Goal: Participate in discussion: Engage in conversation with other users on a specific topic

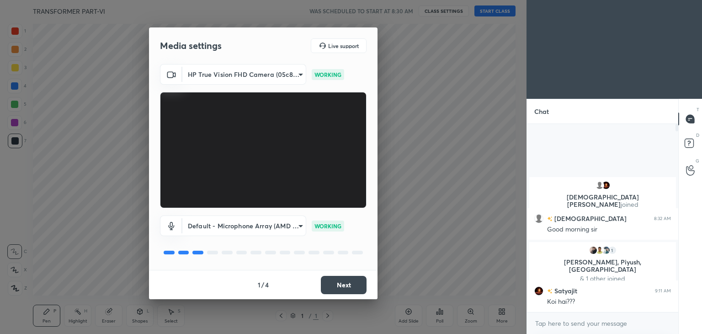
scroll to position [3, 3]
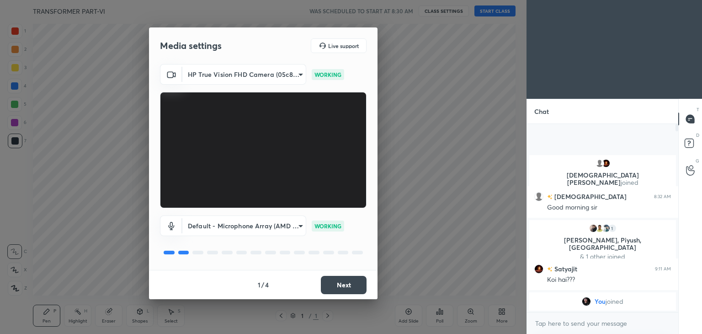
click at [346, 288] on button "Next" at bounding box center [344, 285] width 46 height 18
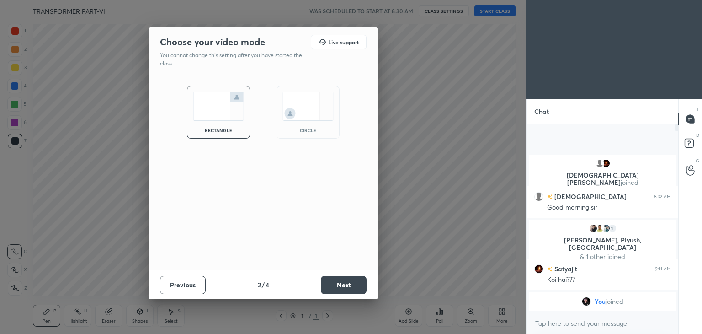
click at [346, 288] on button "Next" at bounding box center [344, 285] width 46 height 18
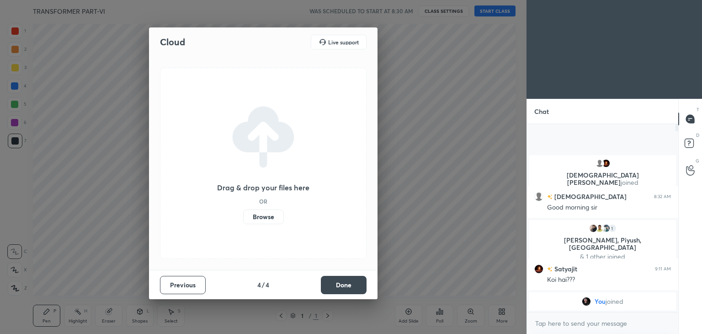
click at [346, 288] on button "Done" at bounding box center [344, 285] width 46 height 18
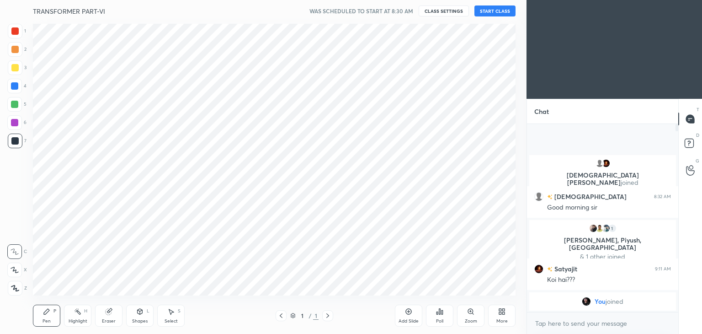
click at [484, 8] on button "START CLASS" at bounding box center [494, 10] width 41 height 11
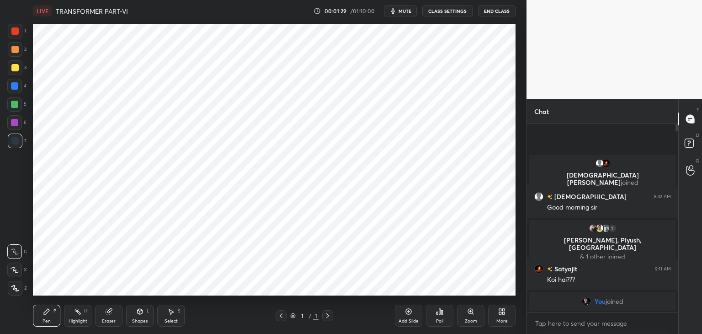
click at [408, 12] on span "mute" at bounding box center [404, 11] width 13 height 6
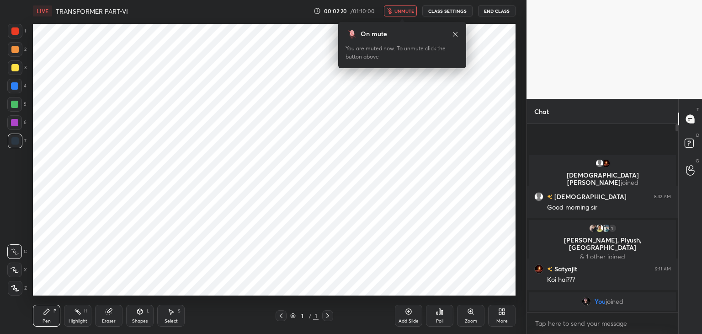
click at [411, 6] on button "unmute" at bounding box center [400, 10] width 33 height 11
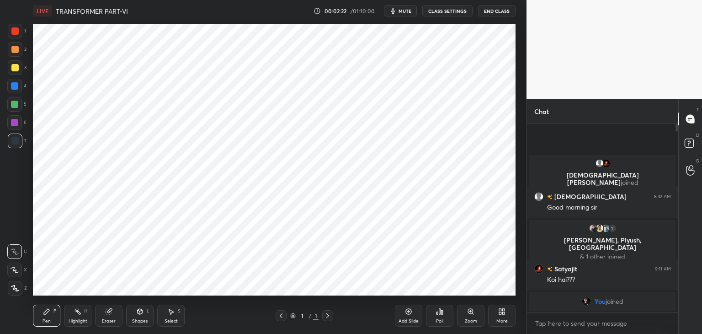
click at [20, 32] on div at bounding box center [15, 31] width 15 height 15
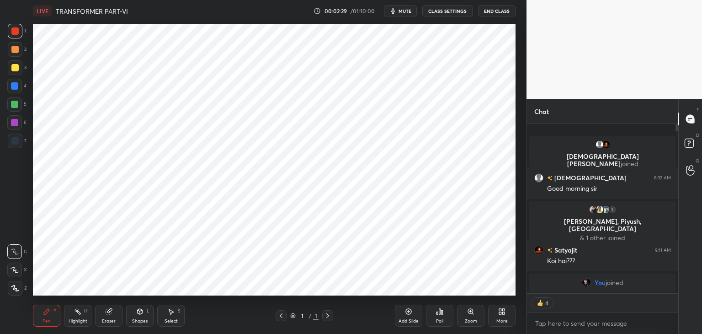
click at [18, 104] on div at bounding box center [14, 104] width 15 height 15
click at [17, 121] on div at bounding box center [14, 122] width 7 height 7
click at [16, 32] on div at bounding box center [14, 30] width 7 height 7
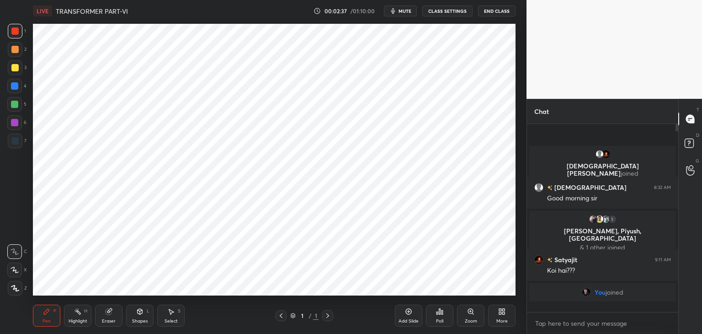
scroll to position [3, 3]
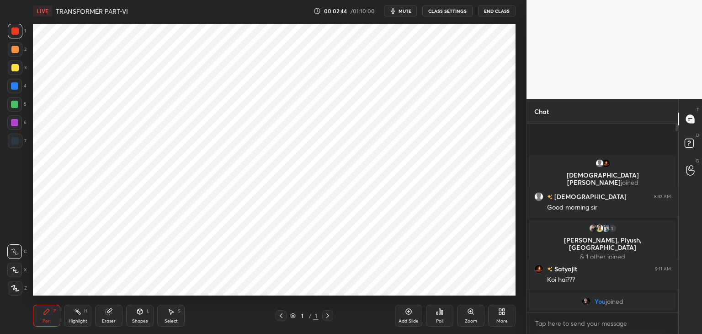
click at [110, 315] on icon at bounding box center [108, 310] width 7 height 7
click at [18, 289] on span "Erase all" at bounding box center [15, 288] width 14 height 6
click at [38, 316] on div "Pen P" at bounding box center [46, 315] width 27 height 22
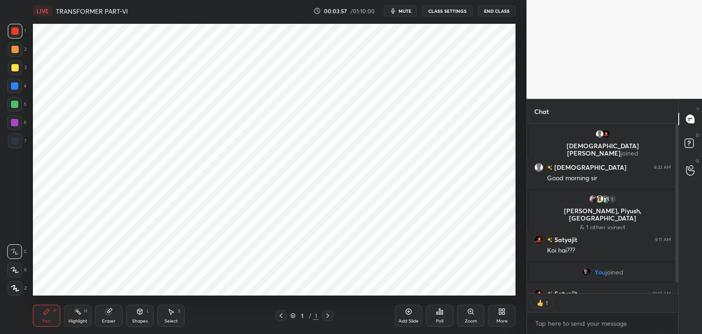
scroll to position [3, 3]
drag, startPoint x: 18, startPoint y: 283, endPoint x: 22, endPoint y: 289, distance: 7.0
click at [20, 287] on div at bounding box center [15, 288] width 15 height 15
click at [46, 316] on div "Pen P" at bounding box center [46, 315] width 27 height 22
click at [16, 28] on div at bounding box center [14, 30] width 7 height 7
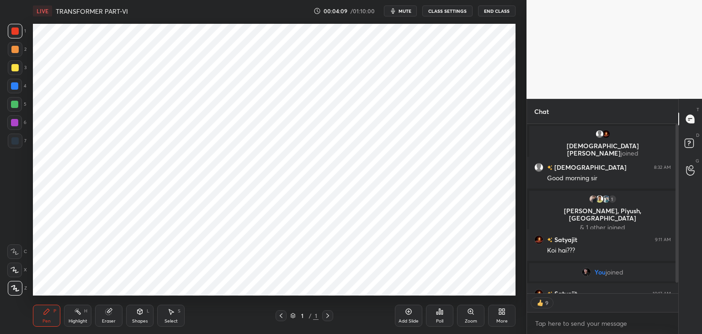
scroll to position [185, 148]
click at [19, 289] on div at bounding box center [15, 288] width 15 height 15
click at [47, 324] on div "Pen P" at bounding box center [46, 315] width 27 height 22
click at [113, 320] on div "Eraser" at bounding box center [109, 320] width 14 height 5
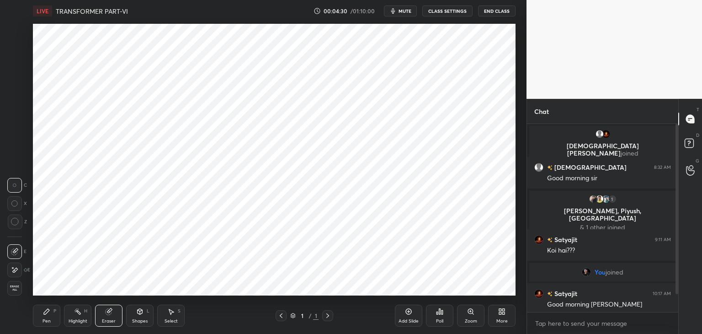
click at [48, 318] on div "Pen" at bounding box center [46, 320] width 8 height 5
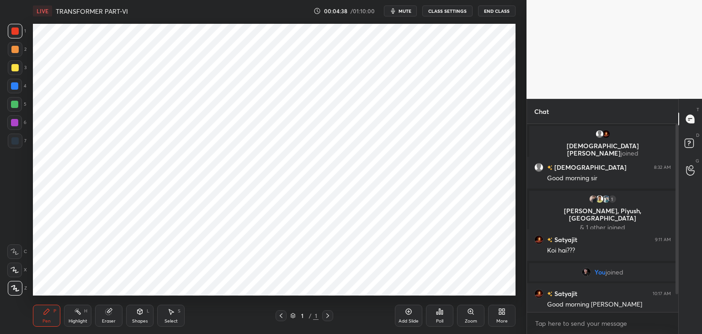
click at [107, 314] on icon at bounding box center [109, 311] width 6 height 6
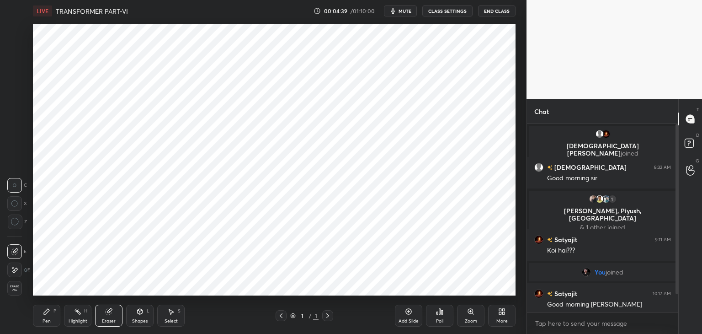
click at [20, 291] on span "Erase all" at bounding box center [15, 288] width 14 height 6
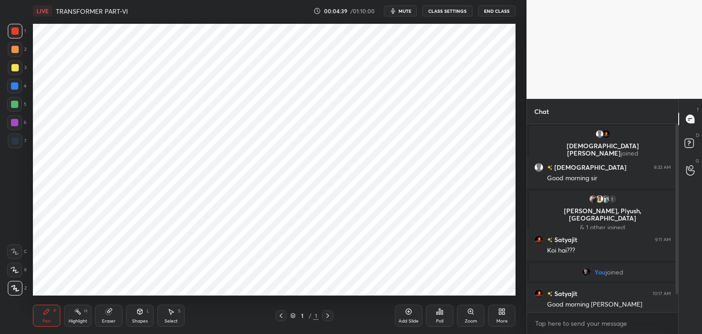
click at [34, 317] on div "Pen P" at bounding box center [46, 315] width 27 height 22
drag, startPoint x: 111, startPoint y: 319, endPoint x: 40, endPoint y: 312, distance: 71.6
click at [111, 319] on div "Eraser" at bounding box center [109, 320] width 14 height 5
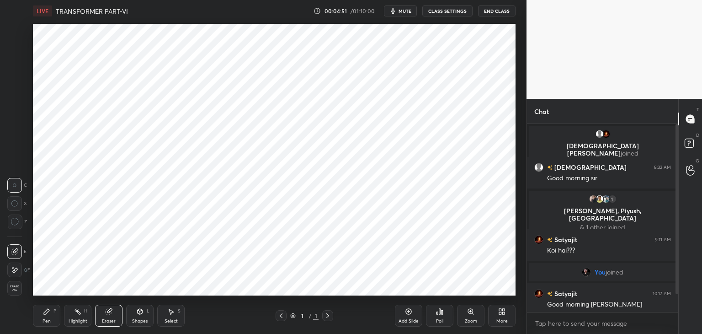
drag, startPoint x: 18, startPoint y: 287, endPoint x: 32, endPoint y: 304, distance: 21.8
click at [19, 288] on span "Erase all" at bounding box center [15, 288] width 14 height 6
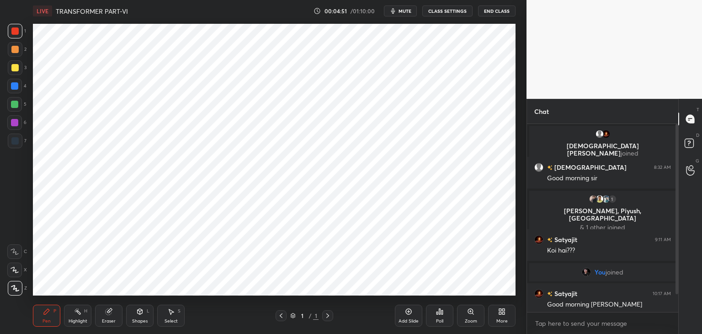
click at [48, 318] on div "Pen" at bounding box center [46, 320] width 8 height 5
click at [406, 15] on button "mute" at bounding box center [400, 10] width 33 height 11
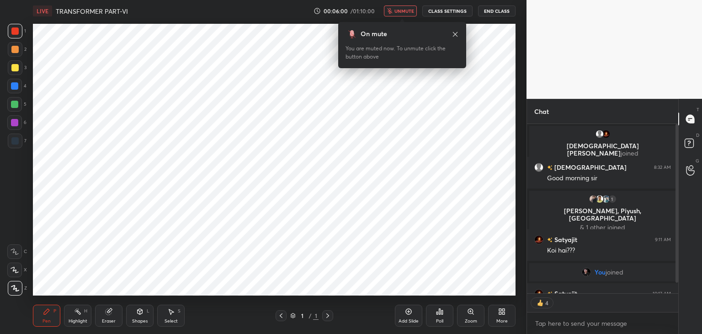
click at [401, 11] on span "unmute" at bounding box center [404, 11] width 20 height 6
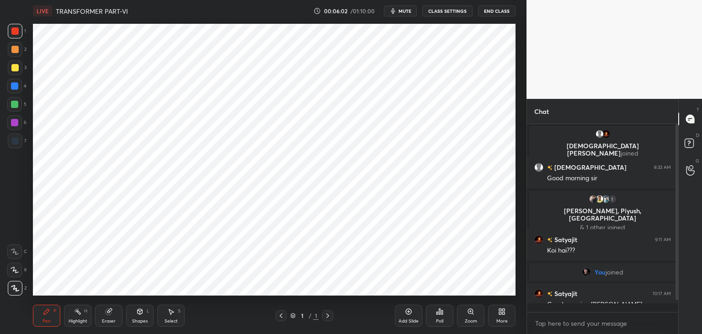
scroll to position [185, 148]
click at [18, 87] on div at bounding box center [14, 85] width 7 height 7
click at [16, 124] on div at bounding box center [14, 122] width 7 height 7
drag, startPoint x: 113, startPoint y: 316, endPoint x: 100, endPoint y: 315, distance: 12.8
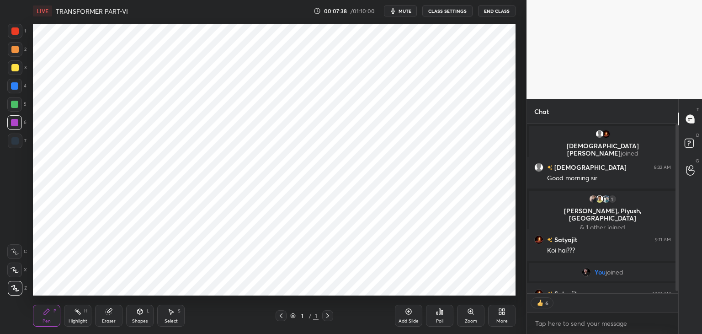
click at [111, 316] on div "Eraser" at bounding box center [108, 315] width 27 height 22
click at [18, 292] on div "Erase all" at bounding box center [14, 288] width 15 height 15
click at [43, 313] on icon at bounding box center [46, 310] width 7 height 7
drag, startPoint x: 14, startPoint y: 70, endPoint x: 15, endPoint y: 79, distance: 9.7
click at [13, 70] on div at bounding box center [14, 67] width 7 height 7
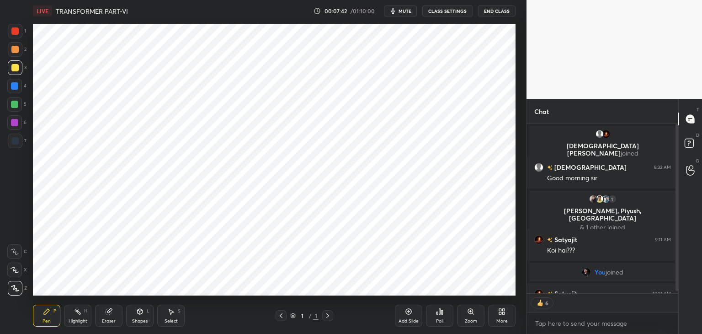
click at [17, 89] on div at bounding box center [14, 85] width 7 height 7
drag, startPoint x: 15, startPoint y: 70, endPoint x: 14, endPoint y: 56, distance: 14.2
click at [15, 71] on div at bounding box center [14, 67] width 7 height 7
click at [16, 47] on div at bounding box center [14, 49] width 7 height 7
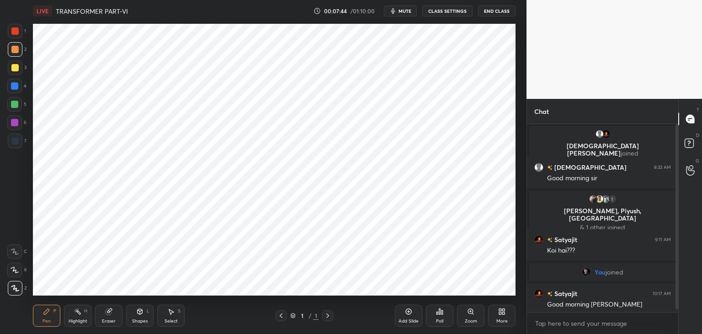
click at [16, 23] on div "1 2 3 4 5 6 7 C X Z C X Z E E Erase all H H LIVE TRANSFORMER PART-VI 00:07:44 /…" at bounding box center [259, 167] width 519 height 334
drag, startPoint x: 15, startPoint y: 50, endPoint x: 13, endPoint y: 44, distance: 5.7
click at [15, 49] on div at bounding box center [14, 49] width 7 height 7
click at [15, 27] on div at bounding box center [15, 31] width 15 height 15
click at [17, 86] on div at bounding box center [14, 85] width 7 height 7
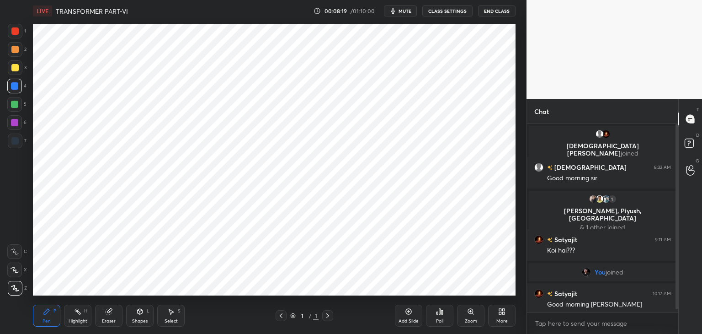
click at [16, 32] on div at bounding box center [14, 30] width 7 height 7
click at [14, 88] on div at bounding box center [14, 85] width 7 height 7
click at [18, 32] on div at bounding box center [15, 31] width 15 height 15
click at [16, 85] on div at bounding box center [14, 85] width 7 height 7
click at [16, 30] on div at bounding box center [14, 30] width 7 height 7
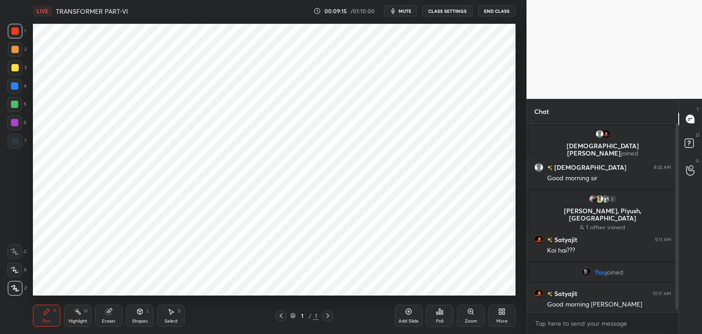
click at [20, 88] on div at bounding box center [14, 86] width 15 height 15
click at [17, 35] on div at bounding box center [15, 31] width 15 height 15
click at [17, 85] on div at bounding box center [14, 85] width 7 height 7
click at [17, 107] on div at bounding box center [14, 104] width 7 height 7
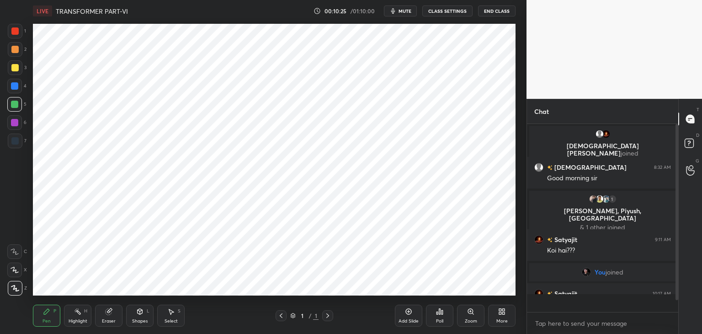
scroll to position [185, 148]
click at [136, 317] on div "Shapes L" at bounding box center [139, 315] width 27 height 22
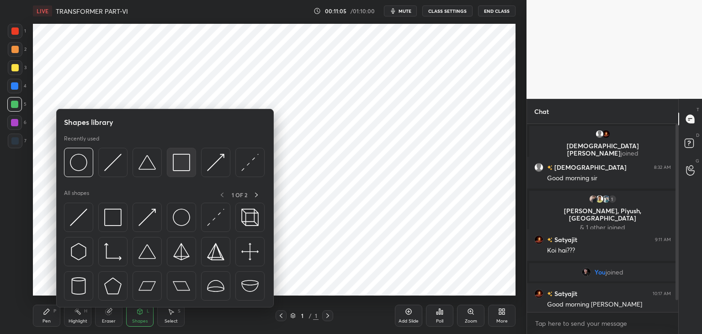
click at [178, 164] on img at bounding box center [181, 162] width 17 height 17
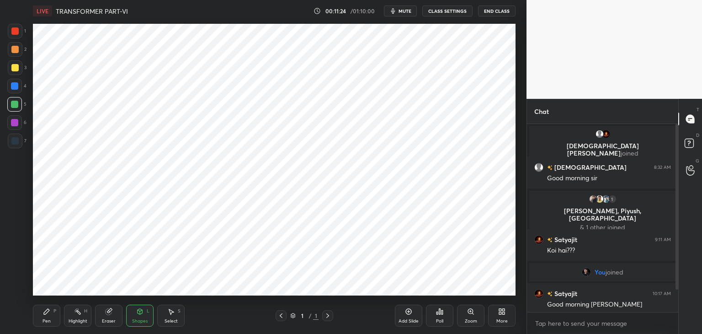
drag, startPoint x: 16, startPoint y: 32, endPoint x: 11, endPoint y: 34, distance: 5.3
click at [14, 33] on div at bounding box center [14, 30] width 7 height 7
click at [48, 320] on div "Pen" at bounding box center [46, 320] width 8 height 5
click at [14, 125] on div at bounding box center [14, 122] width 7 height 7
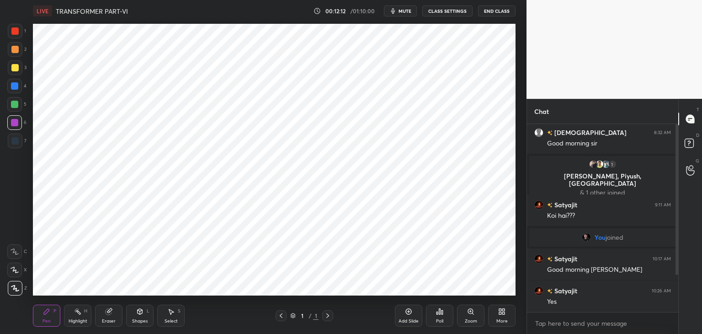
drag, startPoint x: 676, startPoint y: 272, endPoint x: 673, endPoint y: 333, distance: 60.4
click at [672, 333] on div "[DEMOGRAPHIC_DATA][PERSON_NAME] joined [DEMOGRAPHIC_DATA] 8:32 AM Good morning …" at bounding box center [602, 229] width 151 height 210
drag, startPoint x: 142, startPoint y: 318, endPoint x: 139, endPoint y: 331, distance: 14.0
click at [141, 319] on div "Shapes" at bounding box center [140, 320] width 16 height 5
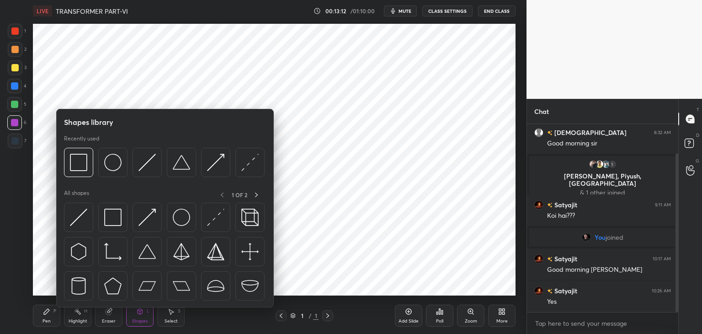
drag, startPoint x: 144, startPoint y: 319, endPoint x: 138, endPoint y: 315, distance: 7.6
click at [144, 319] on div "Shapes" at bounding box center [140, 320] width 16 height 5
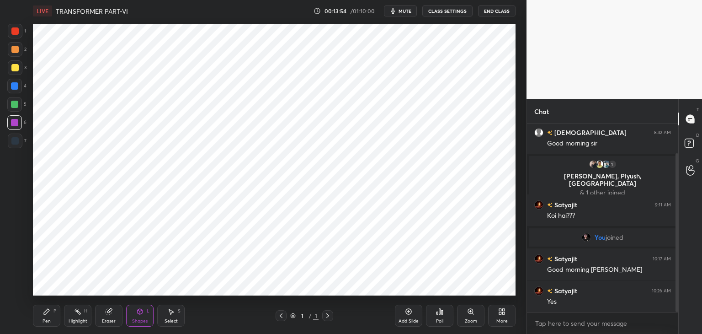
click at [52, 318] on div "Pen P" at bounding box center [46, 315] width 27 height 22
click at [141, 320] on div "Shapes" at bounding box center [140, 320] width 16 height 5
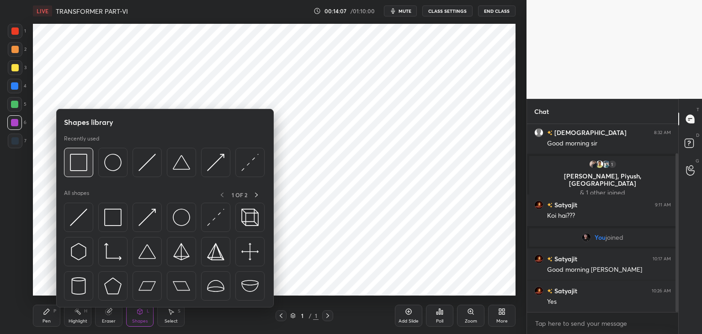
click at [85, 169] on img at bounding box center [78, 162] width 17 height 17
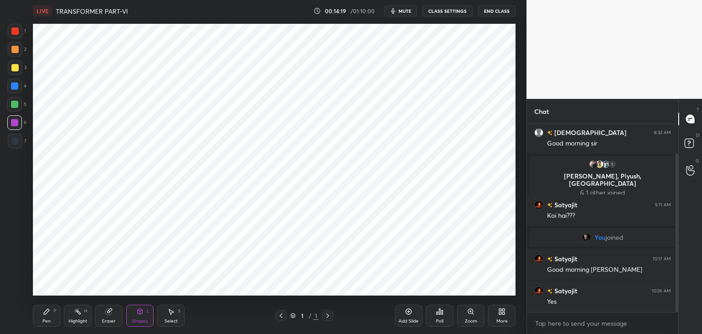
click at [12, 33] on div at bounding box center [14, 30] width 7 height 7
click at [31, 258] on div "1 2 3 4 5 6 7 C X Z C X Z E E Erase all H H LIVE TRANSFORMER PART-VI 00:14:20 /…" at bounding box center [259, 167] width 519 height 334
click at [47, 318] on div "Pen" at bounding box center [46, 320] width 8 height 5
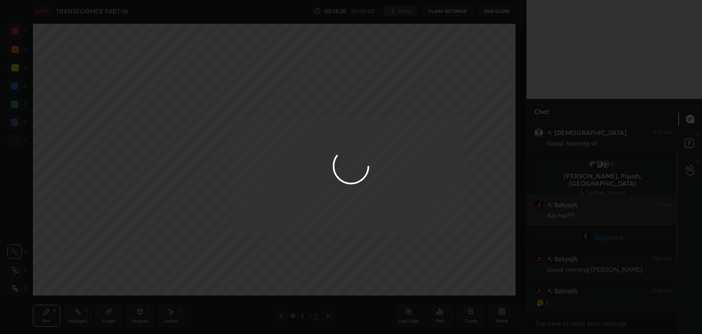
scroll to position [85, 0]
type textarea "x"
click at [205, 159] on div at bounding box center [351, 167] width 702 height 334
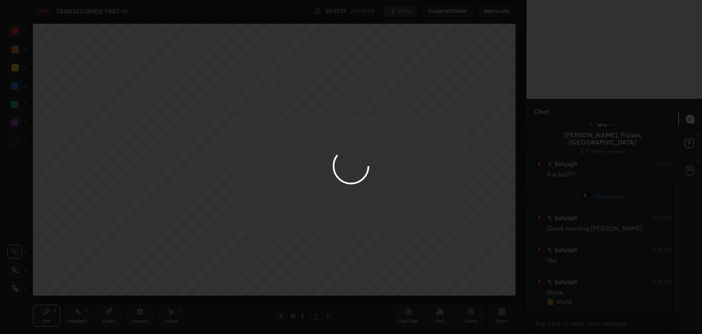
click at [205, 159] on div at bounding box center [351, 167] width 702 height 334
